Goal: Go to known website: Access a specific website the user already knows

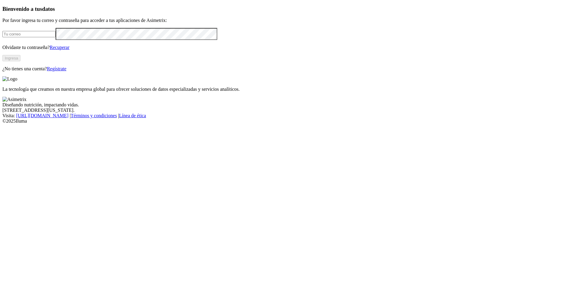
type input "[EMAIL_ADDRESS][DOMAIN_NAME]"
click at [20, 61] on button "Ingresa" at bounding box center [11, 58] width 18 height 6
